Goal: Information Seeking & Learning: Learn about a topic

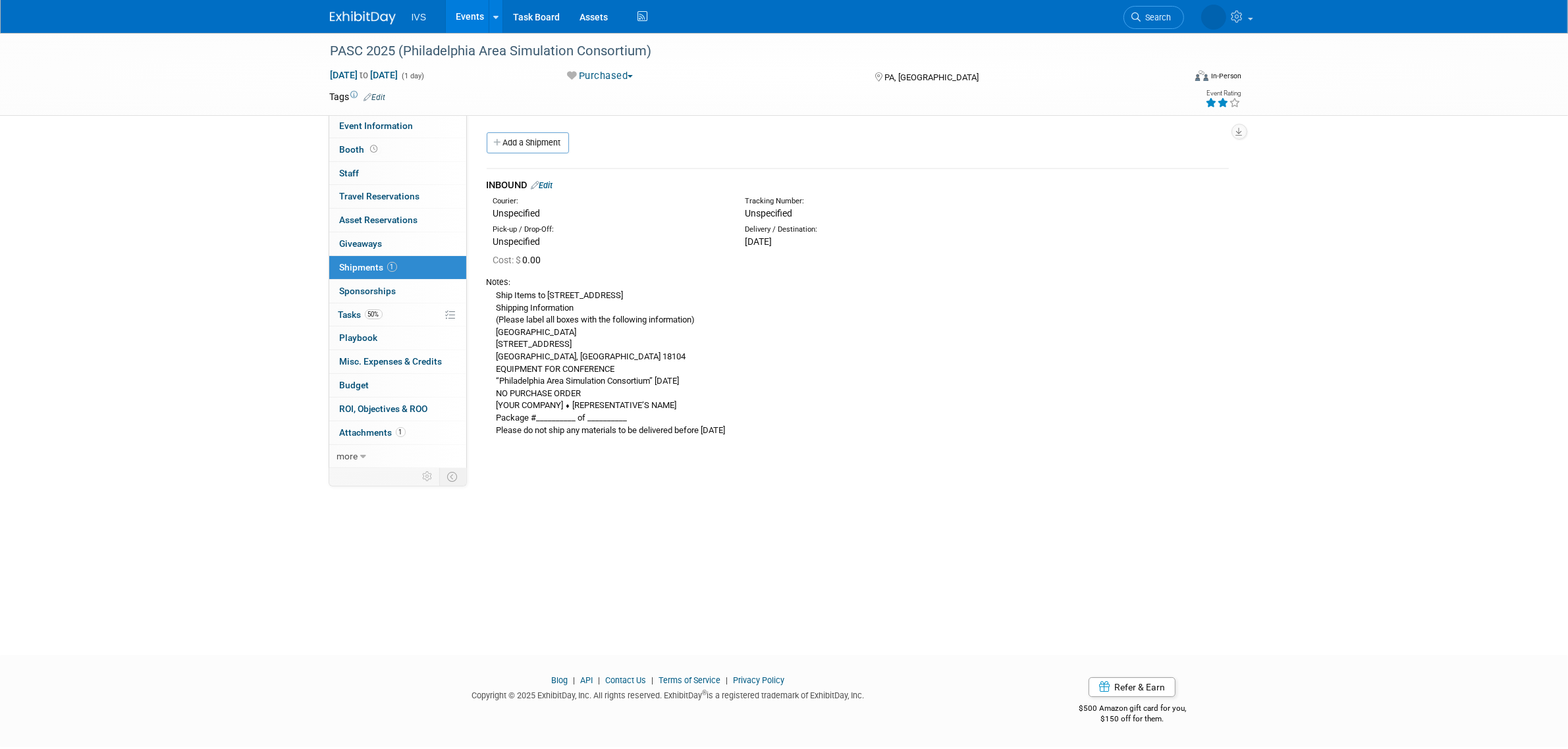
click at [465, 12] on link "Events" at bounding box center [469, 17] width 48 height 33
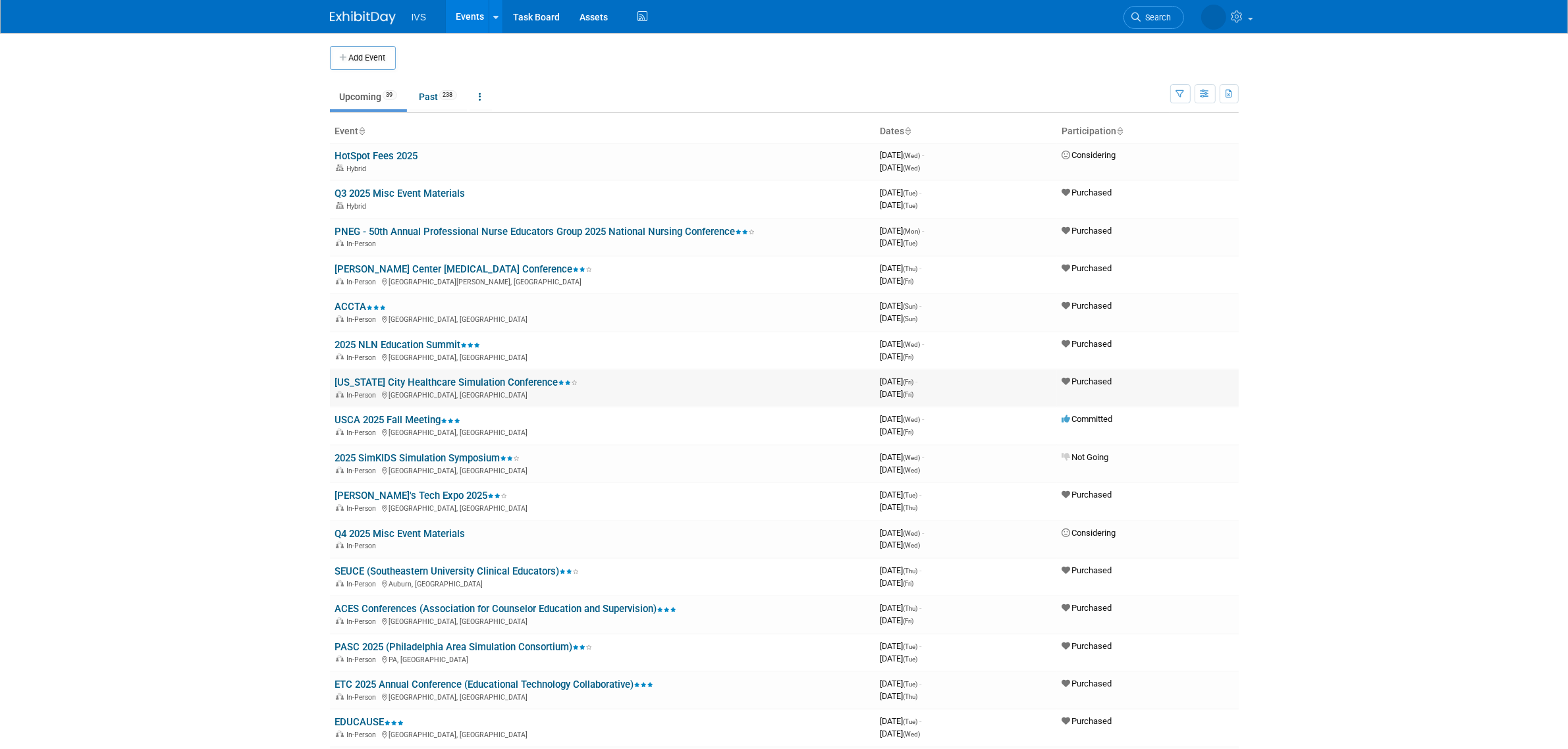
click at [419, 376] on link "[US_STATE] City Healthcare Simulation Conference" at bounding box center [456, 382] width 243 height 12
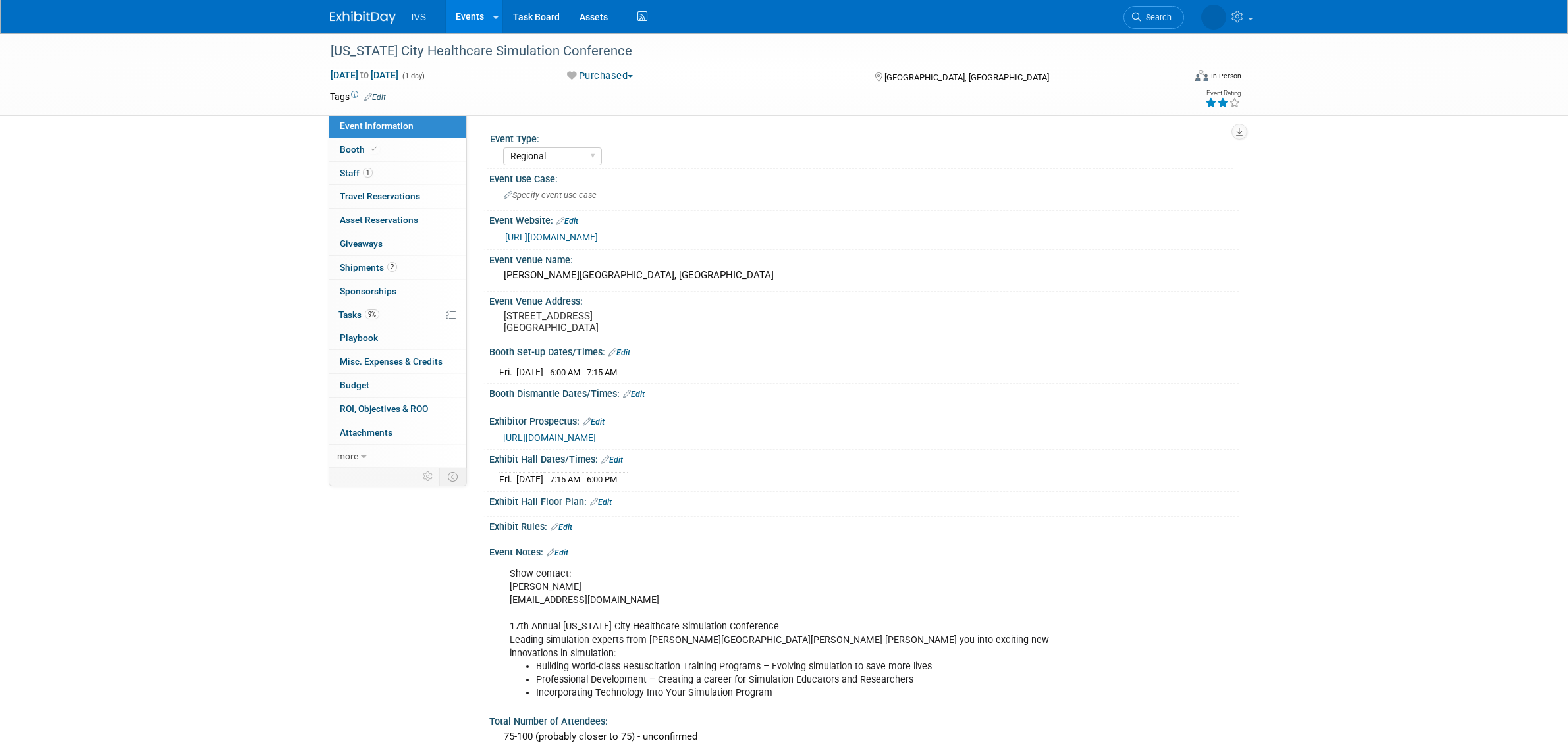
select select "Regional"
click at [367, 173] on span "1" at bounding box center [368, 173] width 10 height 10
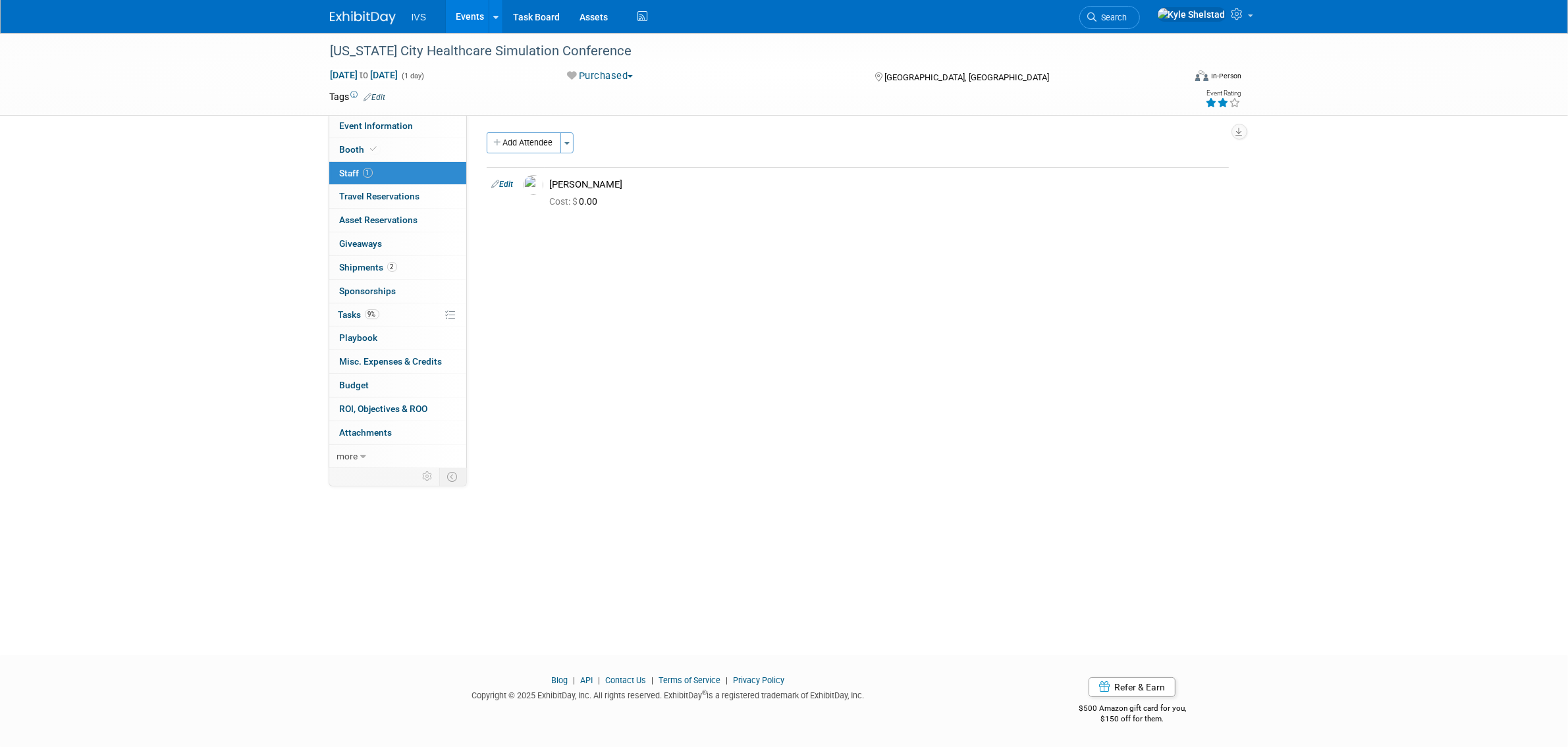
click at [471, 21] on link "Events" at bounding box center [469, 17] width 48 height 33
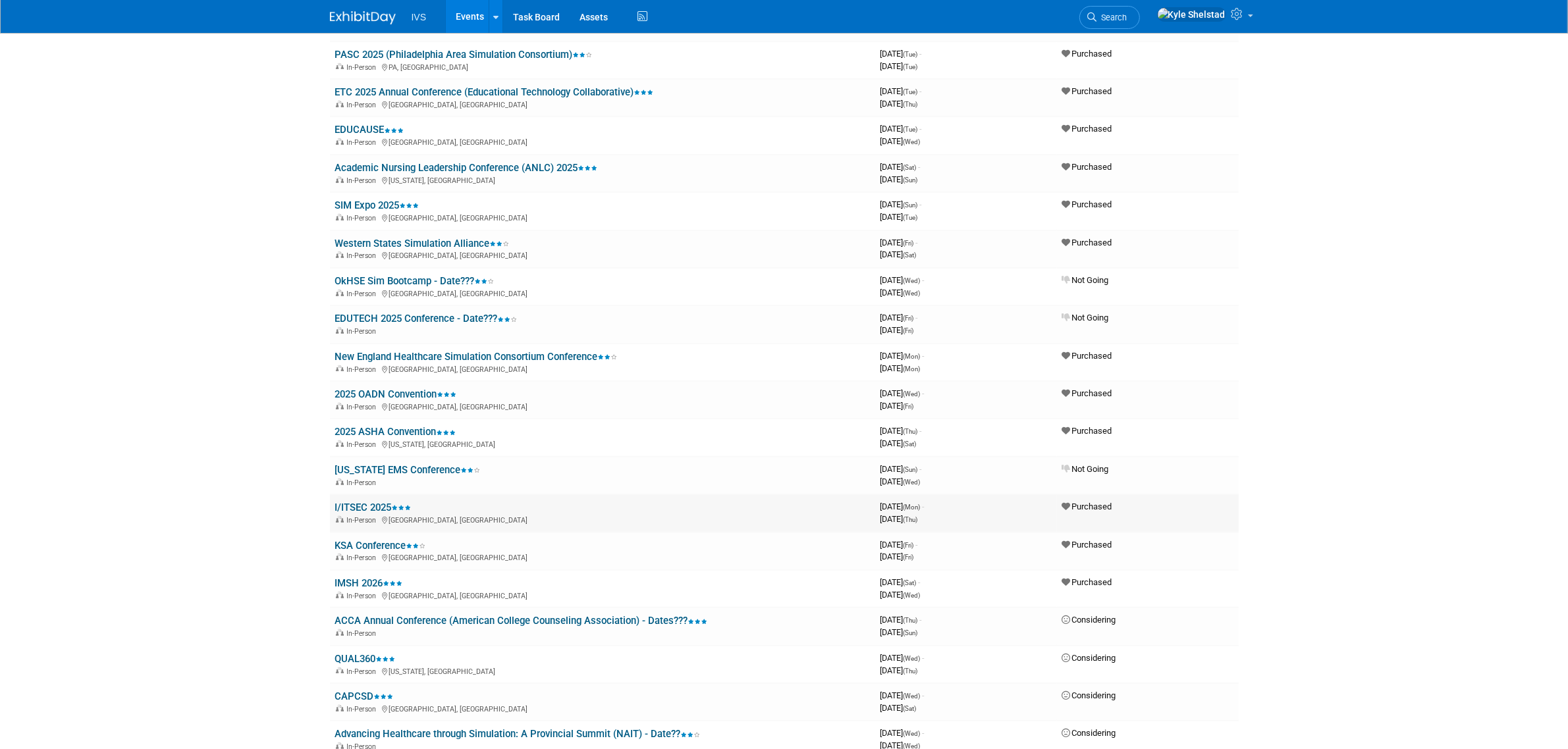
scroll to position [603, 0]
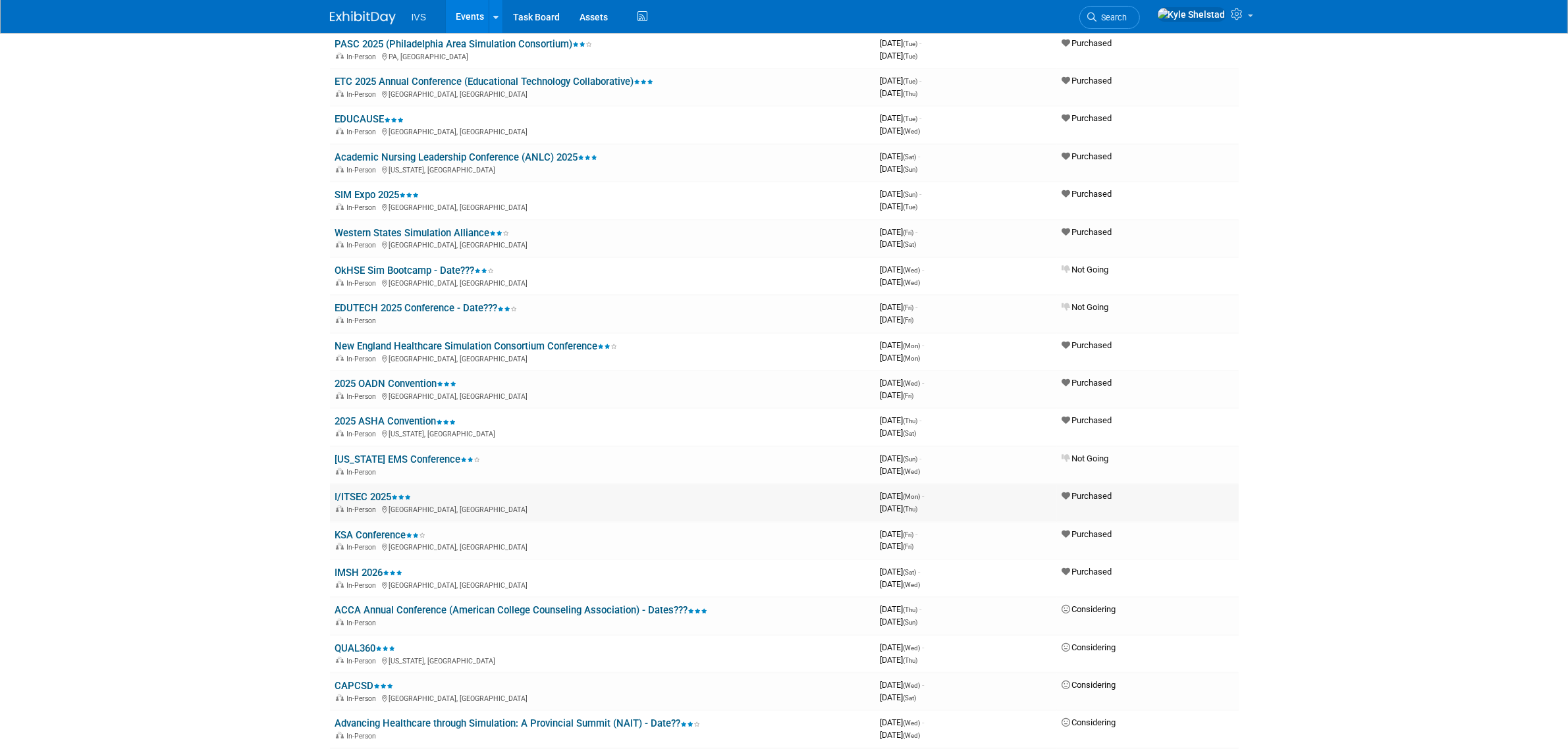
click at [363, 491] on link "I/ITSEC 2025" at bounding box center [373, 497] width 76 height 12
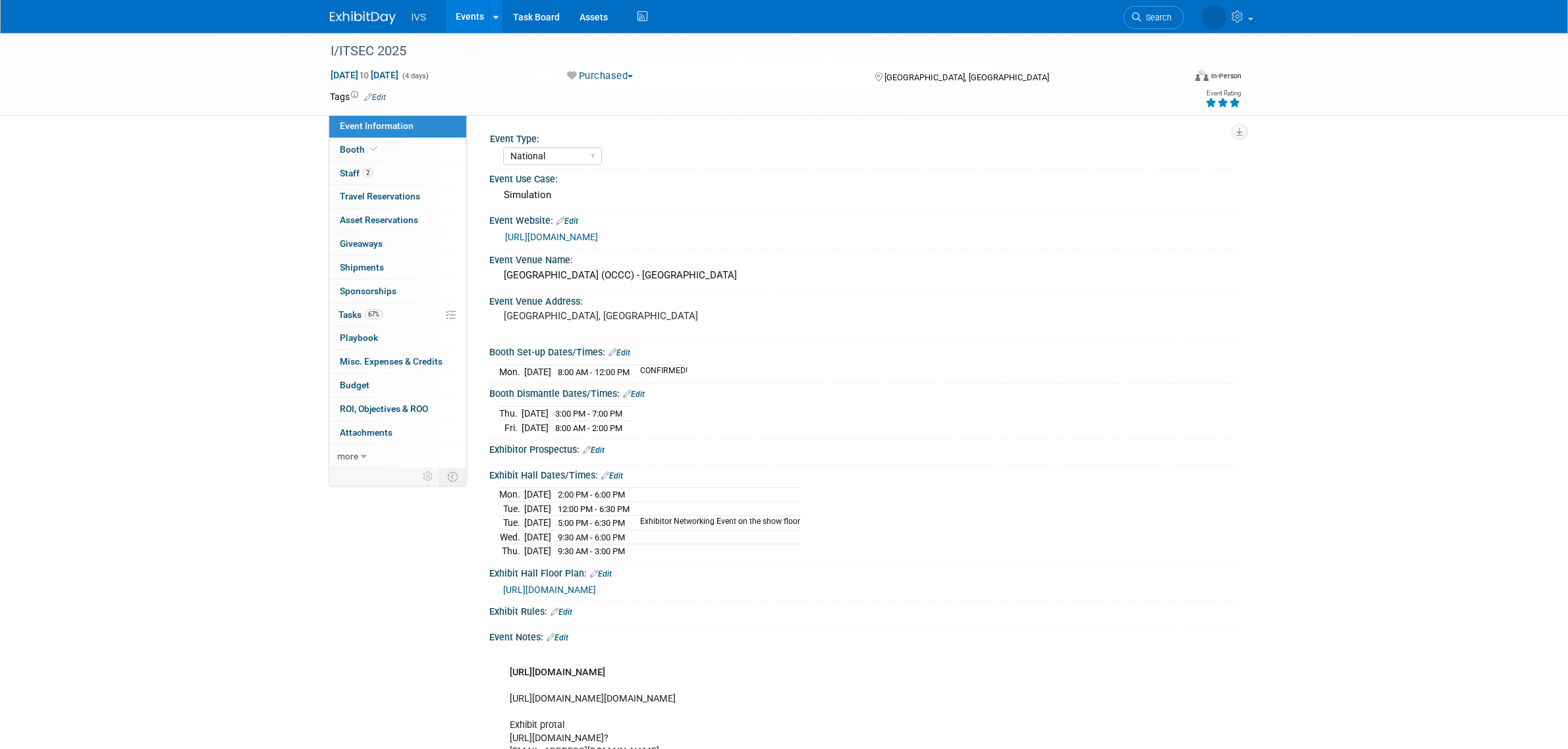
select select "National"
click at [414, 179] on link "2 Staff 2" at bounding box center [397, 173] width 137 height 23
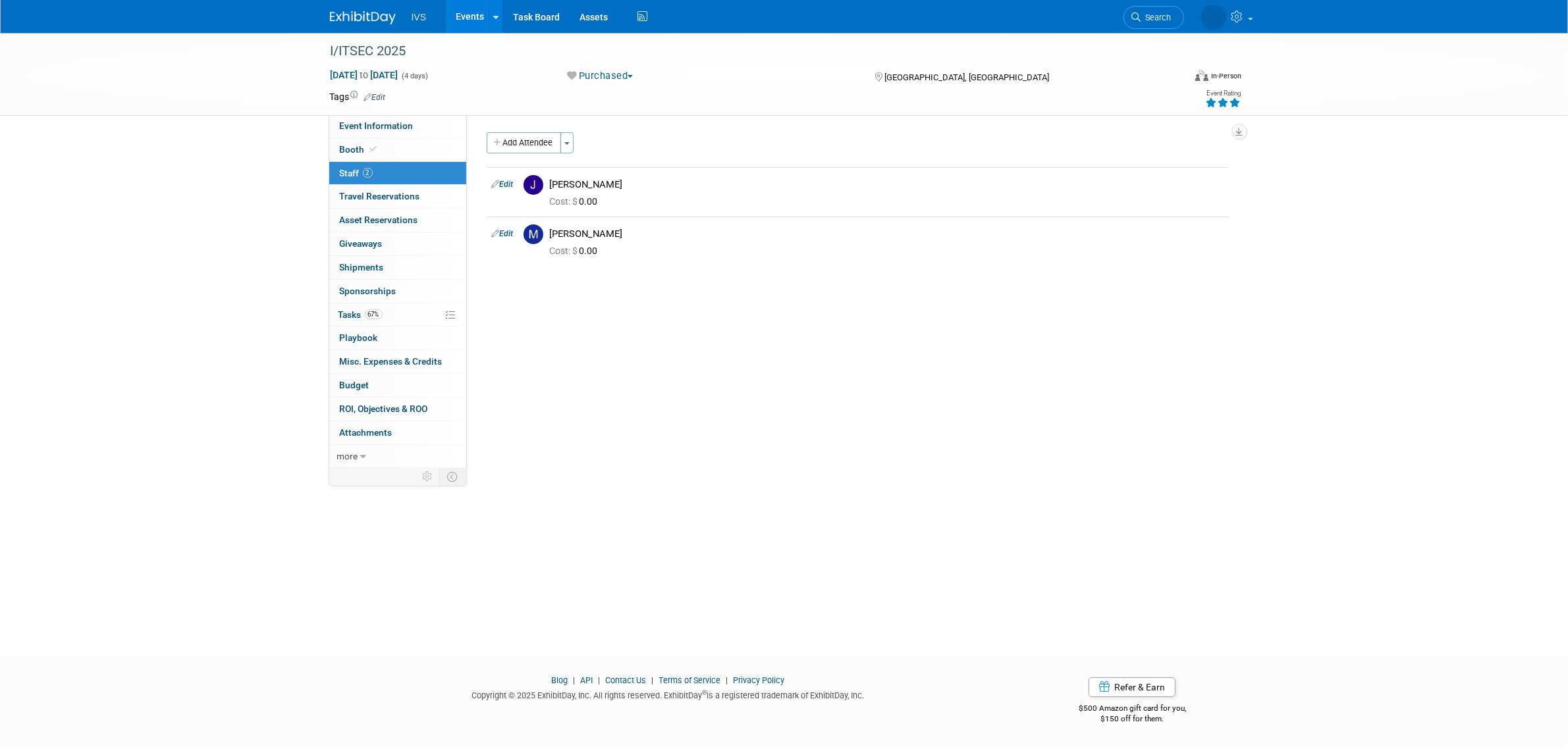
click at [471, 21] on link "Events" at bounding box center [469, 17] width 48 height 33
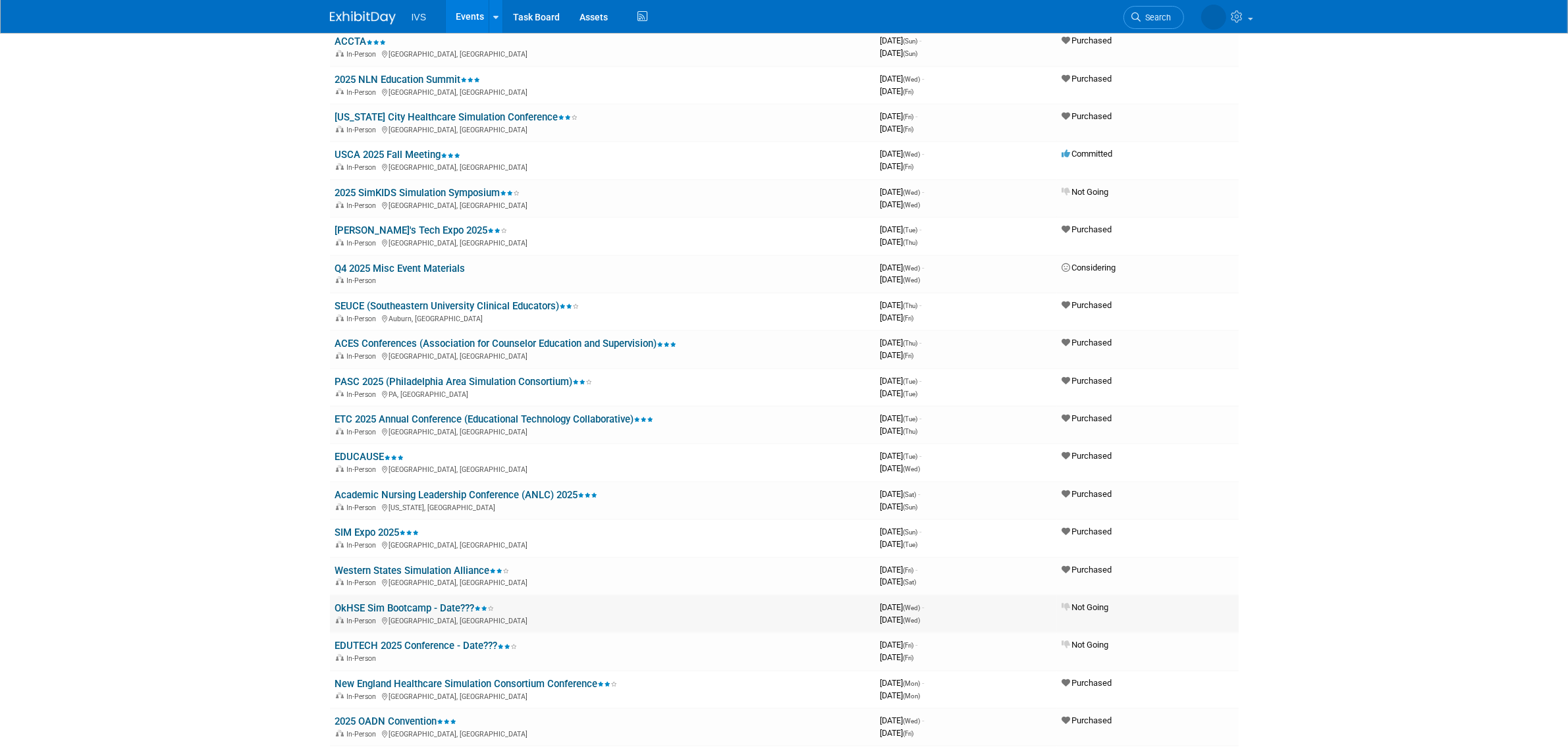
scroll to position [383, 0]
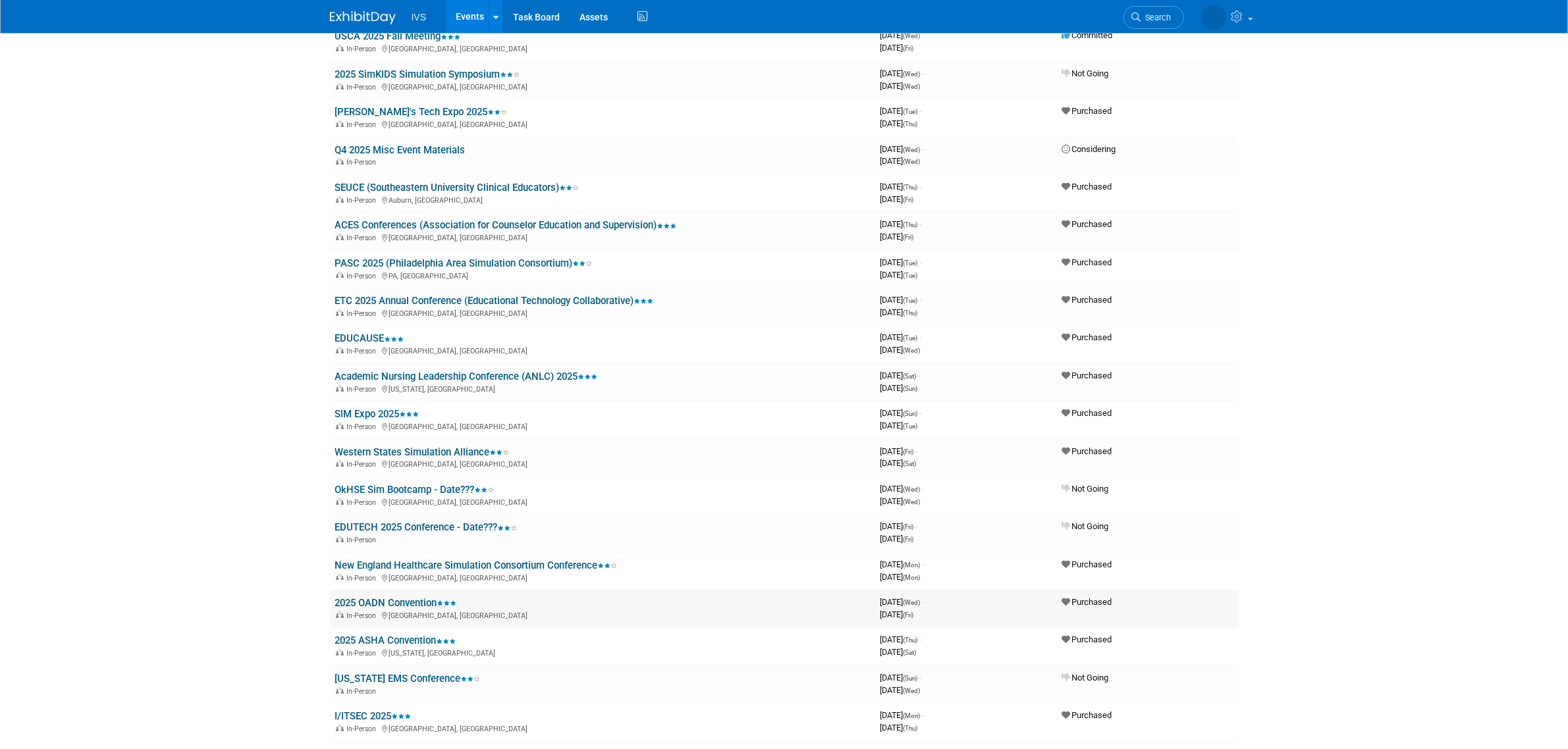
click at [405, 597] on link "2025 OADN Convention" at bounding box center [395, 603] width 122 height 12
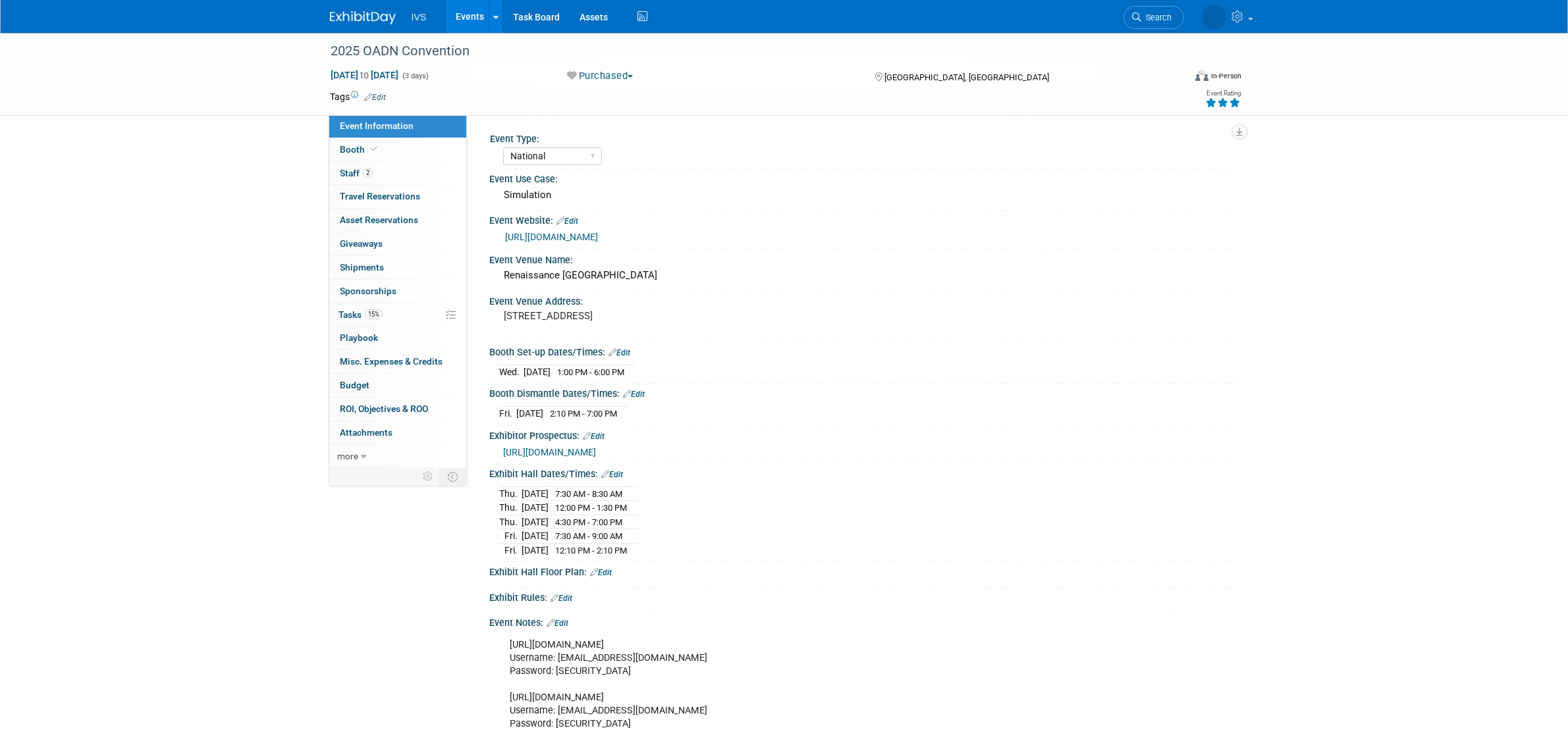
select select "National"
click at [410, 176] on link "2 Staff 2" at bounding box center [397, 173] width 137 height 23
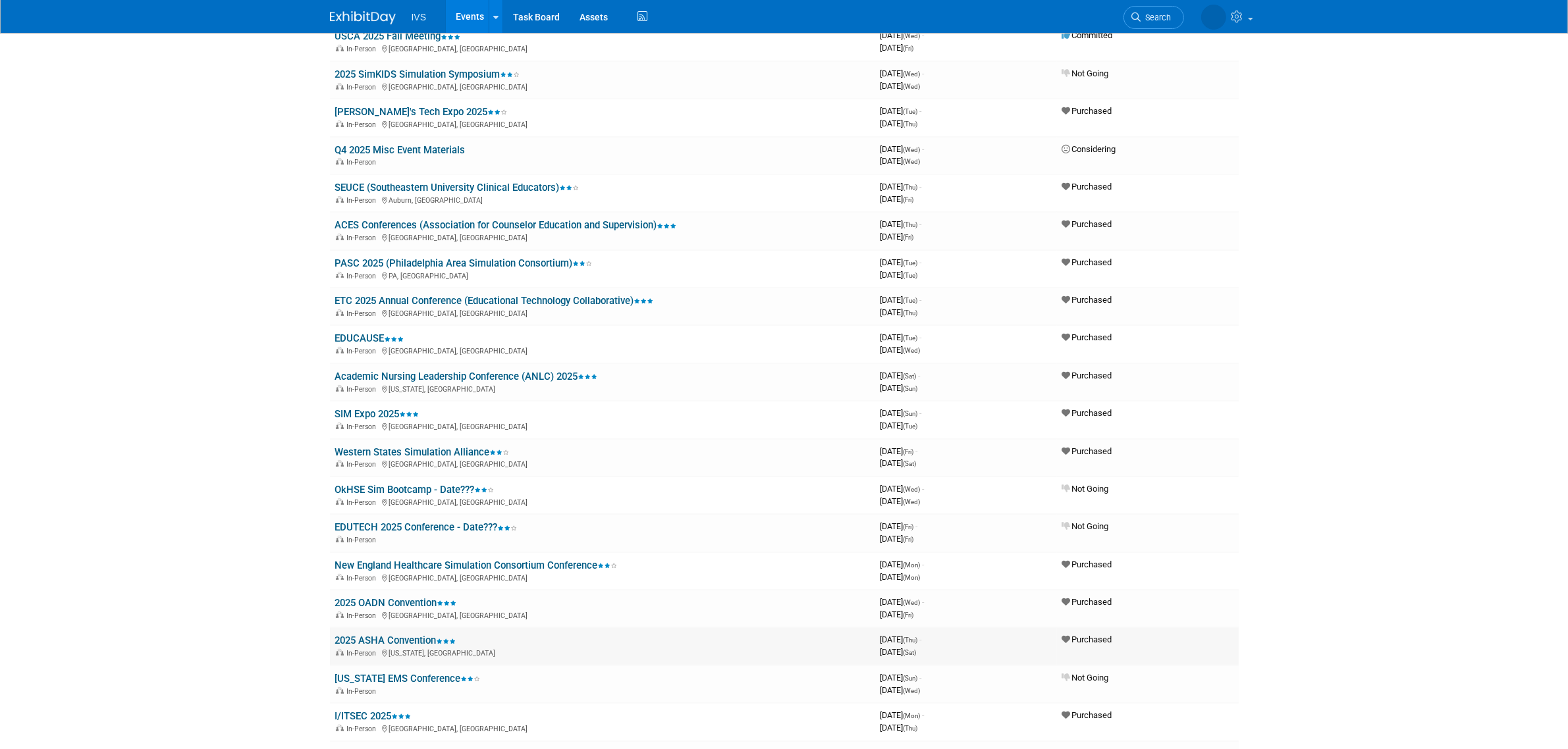
click at [419, 634] on link "2025 ASHA Convention" at bounding box center [395, 640] width 121 height 12
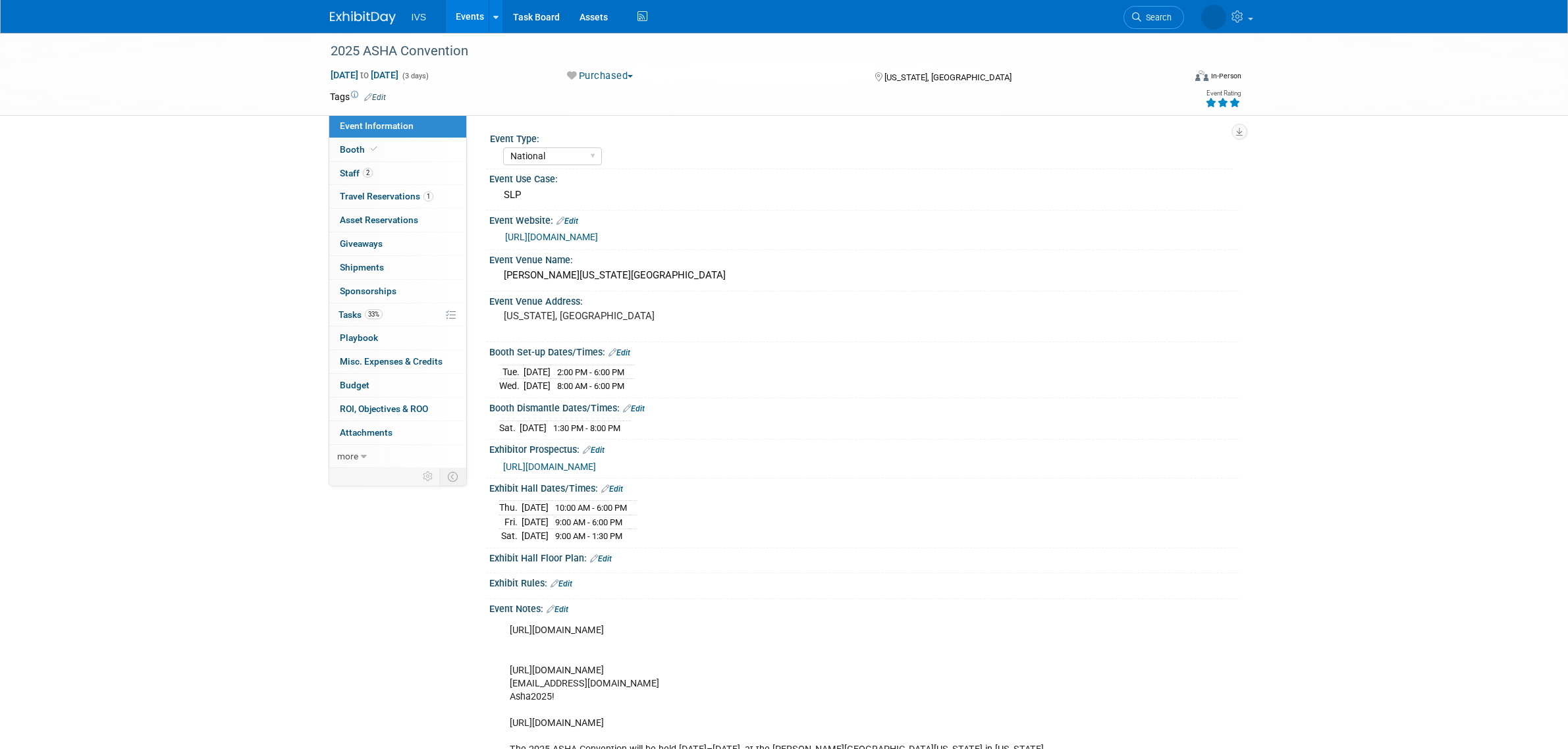
select select "National"
click at [370, 76] on span "[DATE] to [DATE]" at bounding box center [364, 75] width 69 height 12
select select "10"
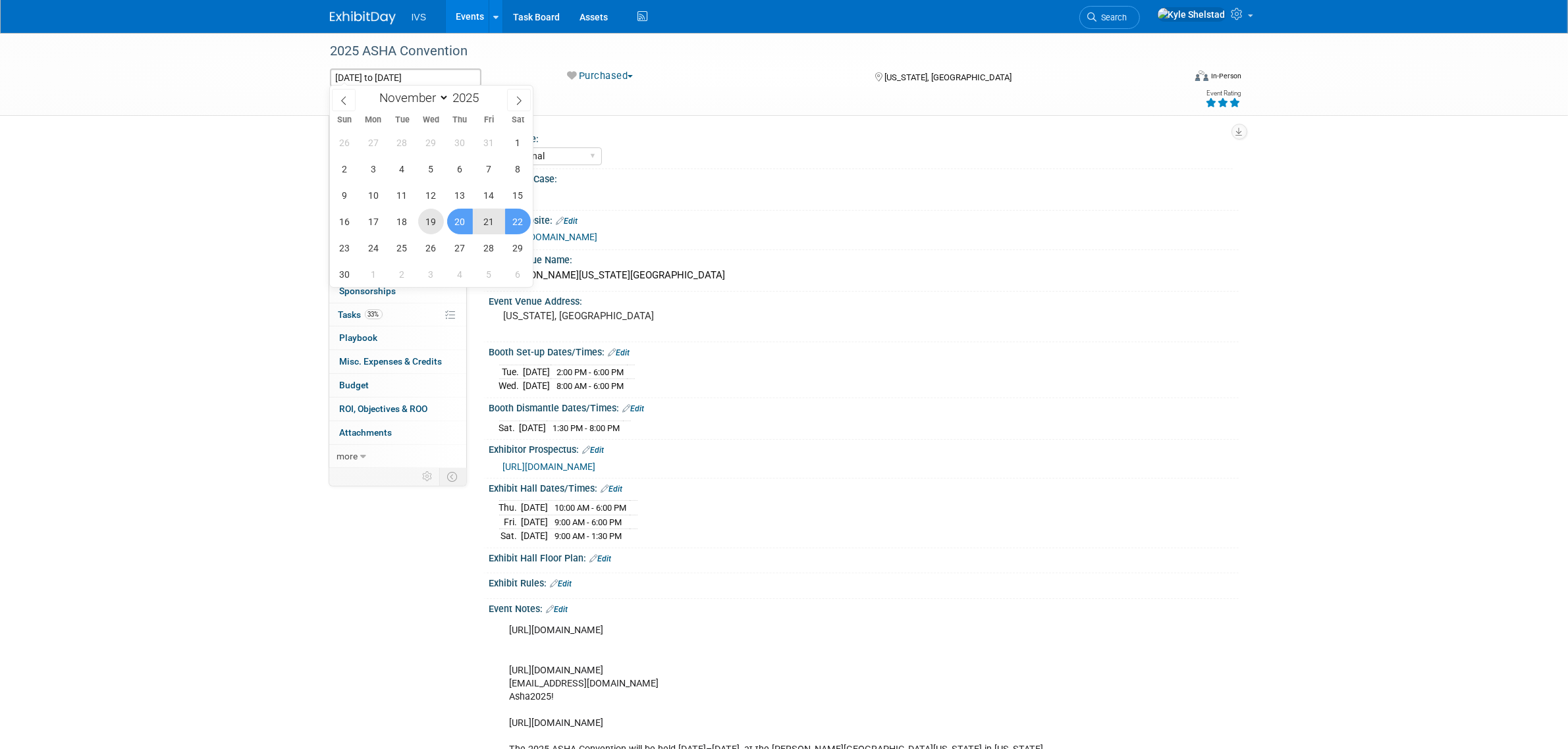
click at [428, 222] on span "19" at bounding box center [431, 221] width 25 height 25
type input "[DATE]"
click at [508, 217] on span "22" at bounding box center [518, 221] width 25 height 25
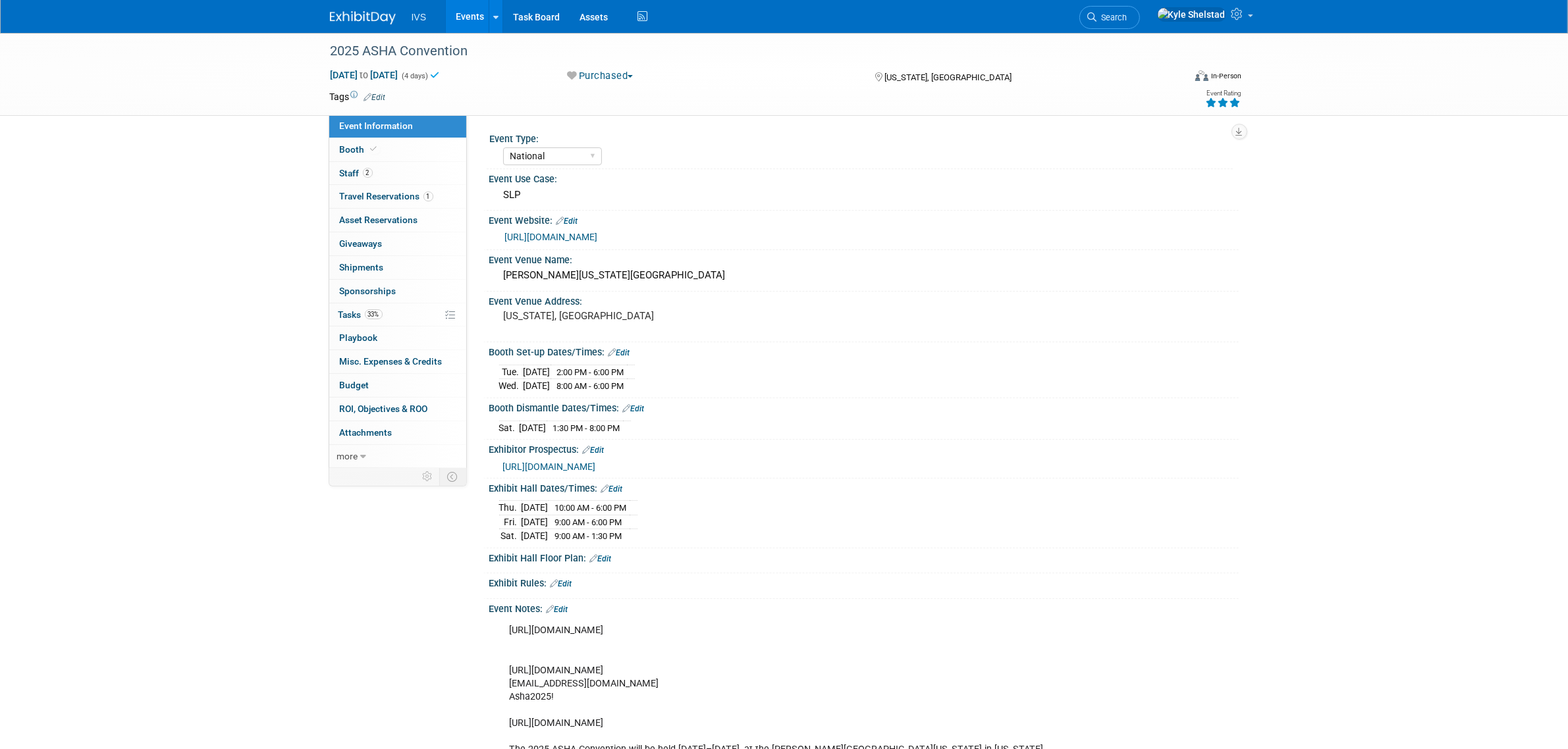
click at [1275, 287] on div "2025 ASHA Convention [DATE] to [DATE] (4 days) [DATE] to [DATE] Purchased Commi…" at bounding box center [784, 507] width 1568 height 947
